Goal: Information Seeking & Learning: Learn about a topic

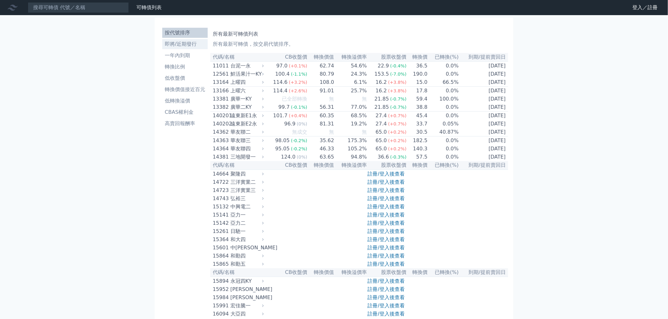
click at [178, 46] on li "即將/近期發行" at bounding box center [184, 44] width 45 height 8
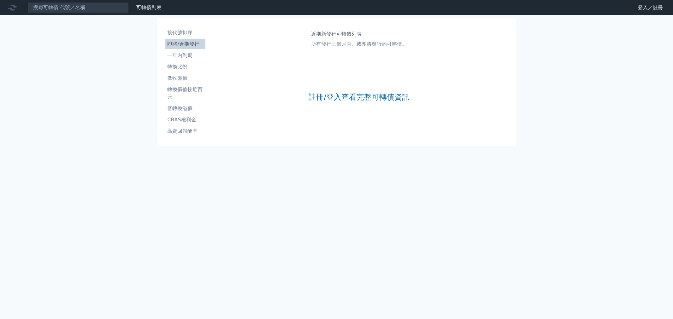
click at [337, 92] on div "註冊/登入查看完整可轉債資訊" at bounding box center [359, 97] width 101 height 83
click at [342, 100] on link "註冊/登入查看完整可轉債資訊" at bounding box center [359, 97] width 101 height 10
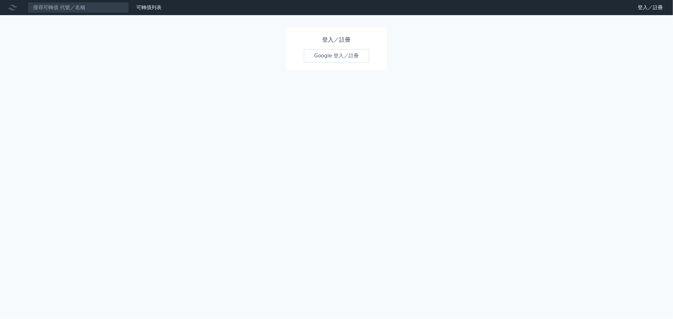
click at [324, 56] on link "Google 登入／註冊" at bounding box center [337, 55] width 66 height 13
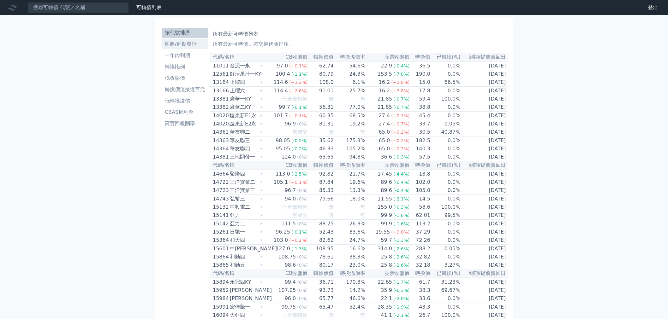
click at [174, 45] on li "即將/近期發行" at bounding box center [184, 44] width 45 height 8
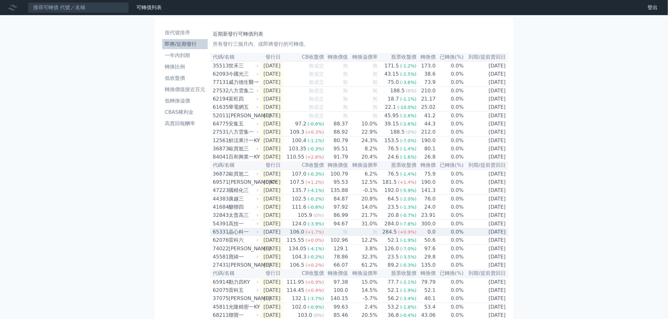
click at [228, 244] on div "62076 雷科六" at bounding box center [234, 241] width 43 height 8
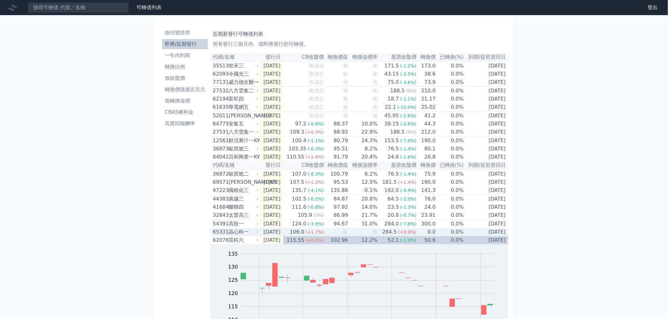
click at [226, 236] on div "65331" at bounding box center [220, 232] width 14 height 8
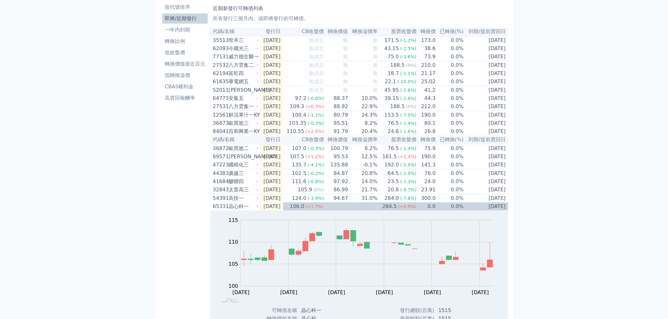
scroll to position [70, 0]
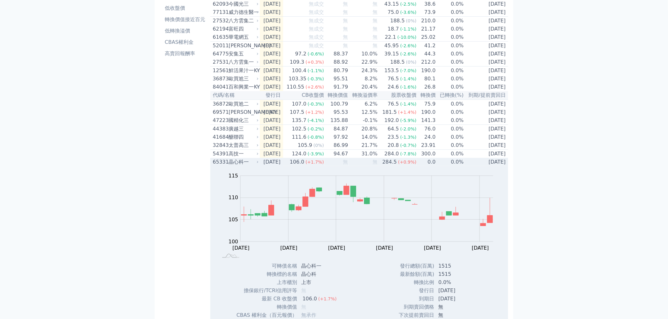
click at [222, 166] on div "65331" at bounding box center [220, 162] width 14 height 8
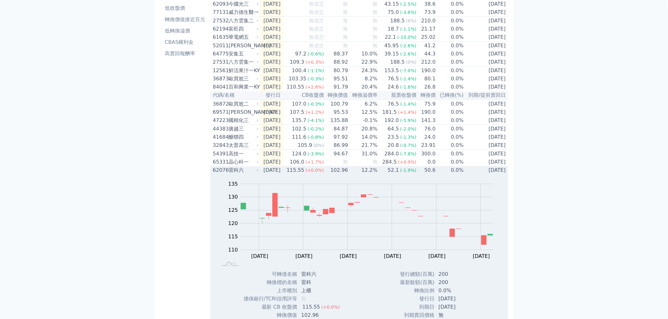
click at [221, 174] on div "62076" at bounding box center [220, 171] width 14 height 8
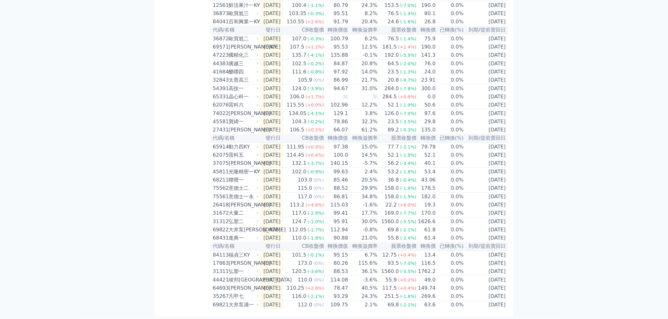
scroll to position [164, 0]
click at [236, 286] on div "[PERSON_NAME]" at bounding box center [242, 289] width 29 height 8
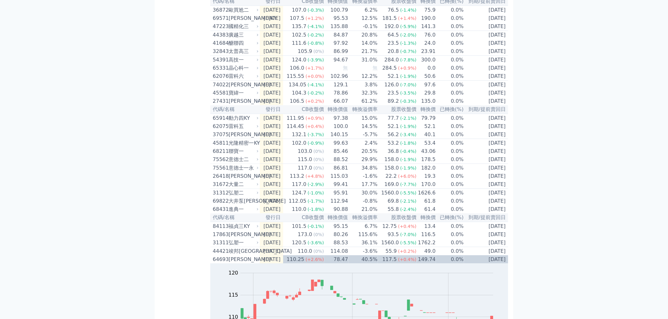
scroll to position [304, 0]
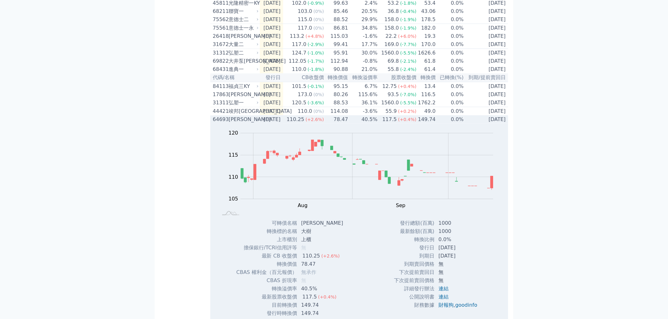
click at [238, 123] on div "[PERSON_NAME]" at bounding box center [242, 120] width 29 height 8
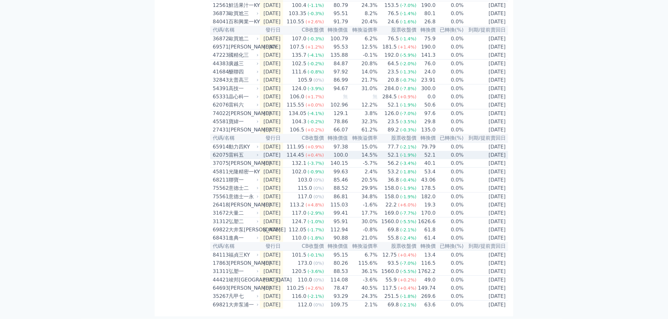
scroll to position [164, 0]
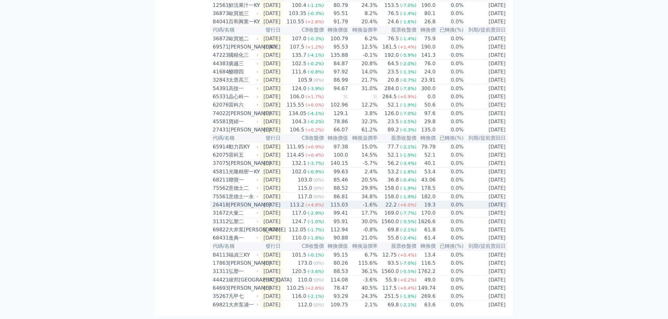
click at [231, 201] on div "[PERSON_NAME]" at bounding box center [242, 205] width 29 height 8
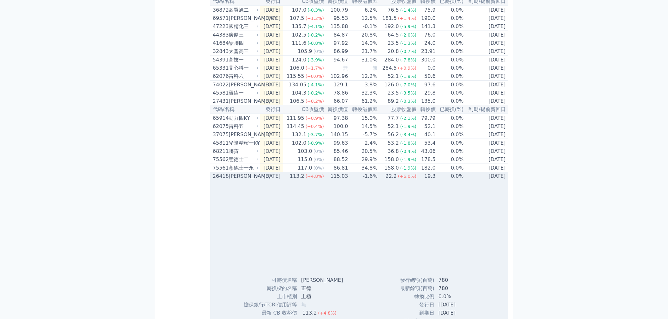
scroll to position [304, 0]
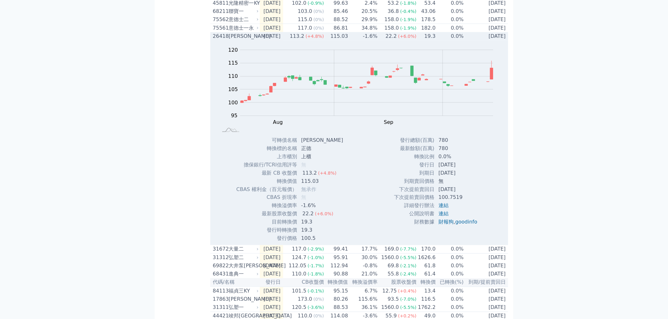
click at [229, 40] on div "[PERSON_NAME]" at bounding box center [242, 36] width 29 height 8
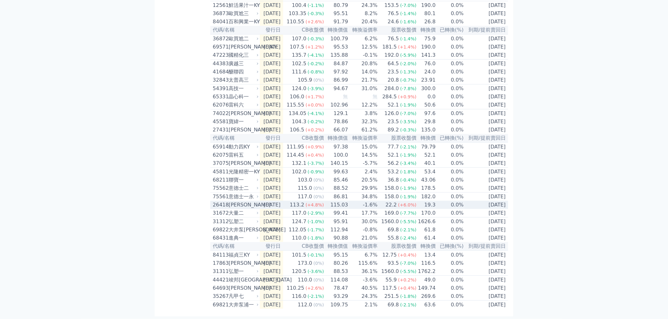
click at [230, 201] on div "[PERSON_NAME]" at bounding box center [242, 205] width 29 height 8
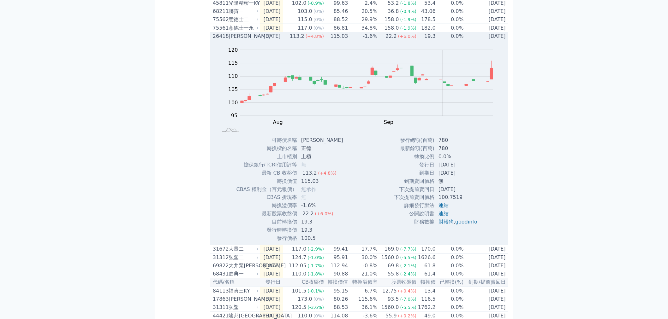
click at [227, 40] on div "26418 [PERSON_NAME]" at bounding box center [234, 36] width 43 height 8
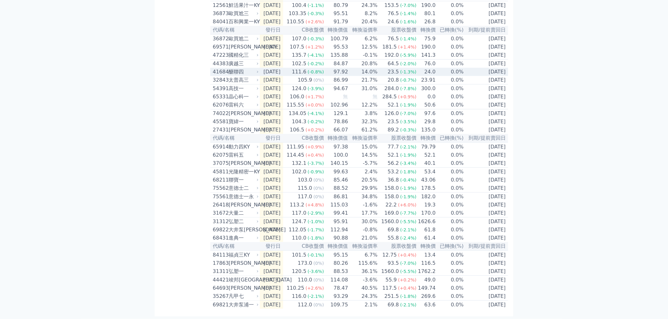
scroll to position [164, 0]
click at [158, 130] on div "按代號排序 即將/近期發行 一年內到期 轉換比例 低收盤價 轉換價值接近百元 低轉換溢價 CBAS權利金 高賣回報酬率 近期新發行可轉債列表 所有發行三個月內…" at bounding box center [334, 99] width 358 height 434
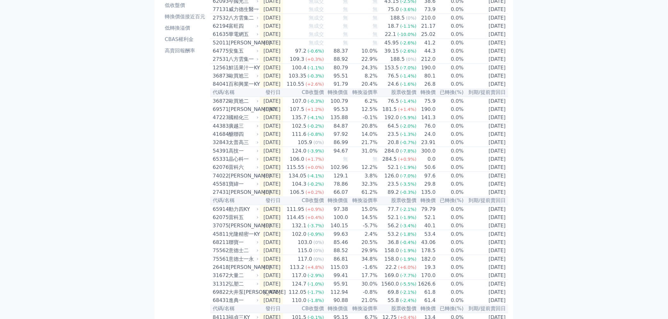
scroll to position [0, 0]
